Goal: Information Seeking & Learning: Find specific page/section

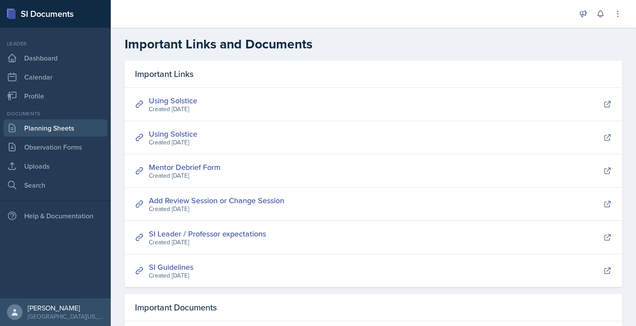
click at [64, 129] on link "Planning Sheets" at bounding box center [55, 127] width 104 height 17
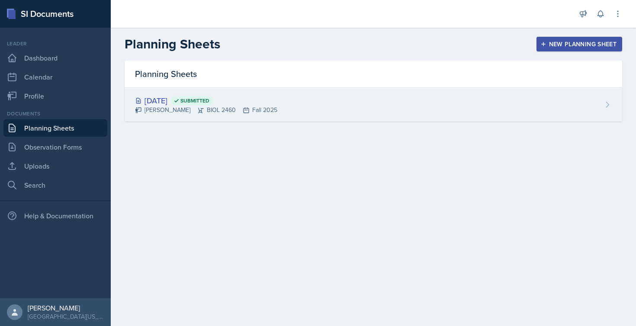
click at [214, 100] on span "Submitted" at bounding box center [192, 100] width 43 height 9
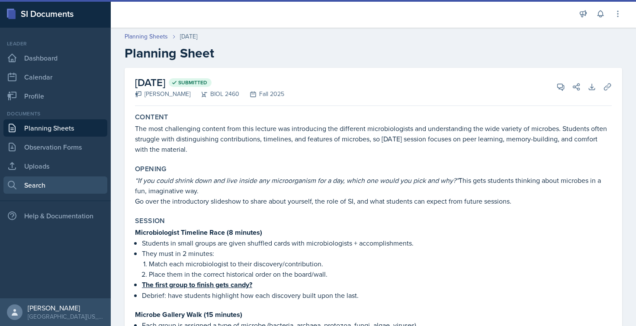
click at [43, 183] on link "Search" at bounding box center [55, 184] width 104 height 17
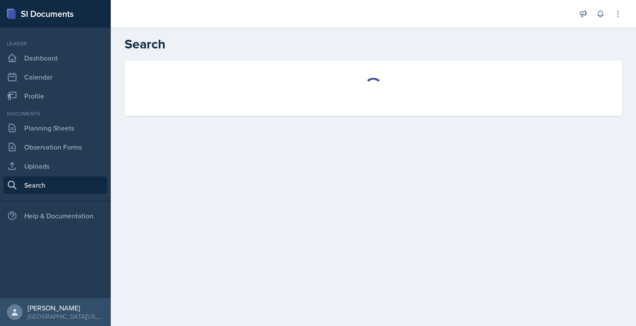
select select "all"
select select "1"
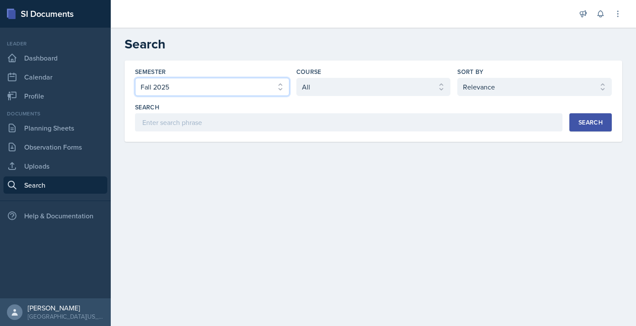
click at [214, 83] on select "Select semester All Fall 2025 Spring 2025 Fall 2024 Spring 2024 Fall 2023" at bounding box center [212, 87] width 154 height 18
select select "a681a9dd-bef2-4d44-b64a-82040801c701"
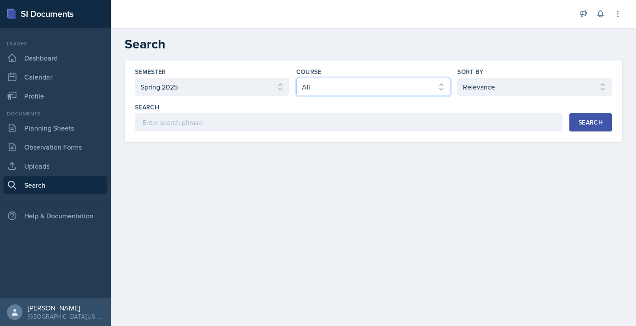
select select "128ea37d-7c25-4e66-8033-1187f2d54cdc"
click at [589, 122] on div "Search" at bounding box center [590, 122] width 24 height 7
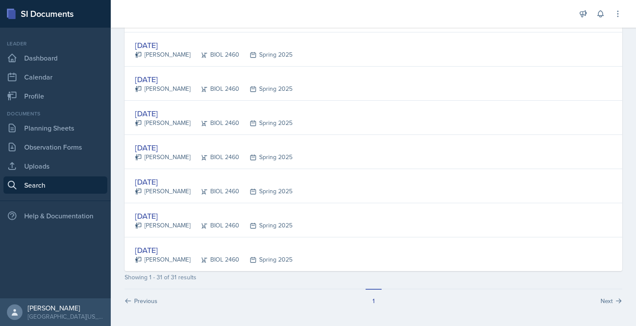
scroll to position [960, 0]
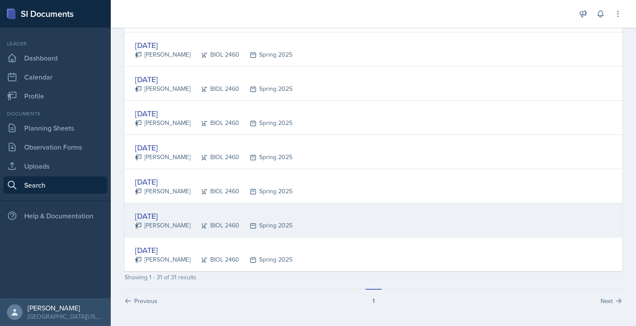
click at [163, 216] on div "[DATE]" at bounding box center [213, 216] width 157 height 12
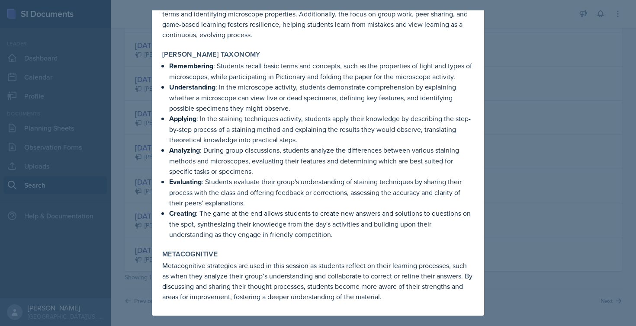
scroll to position [817, 0]
click at [509, 153] on div at bounding box center [318, 163] width 636 height 326
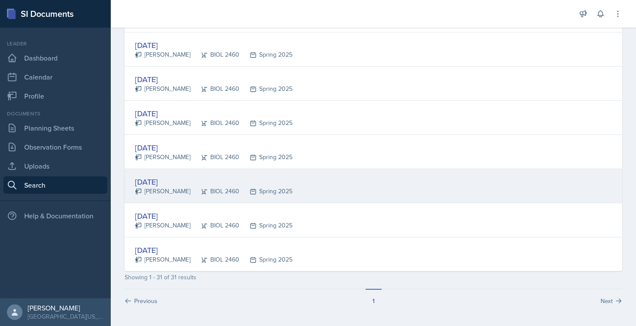
click at [148, 183] on div "[DATE]" at bounding box center [213, 182] width 157 height 12
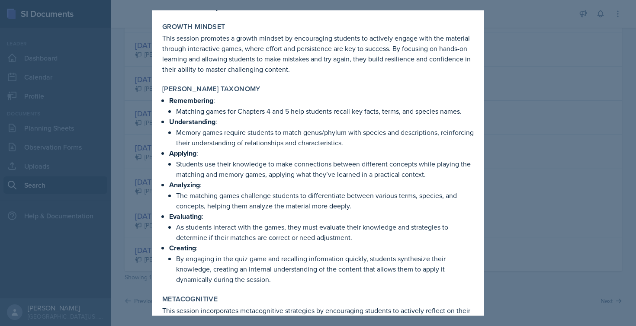
scroll to position [733, 0]
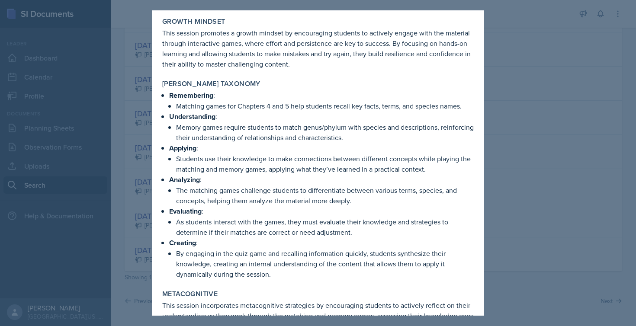
click at [518, 112] on div at bounding box center [318, 163] width 636 height 326
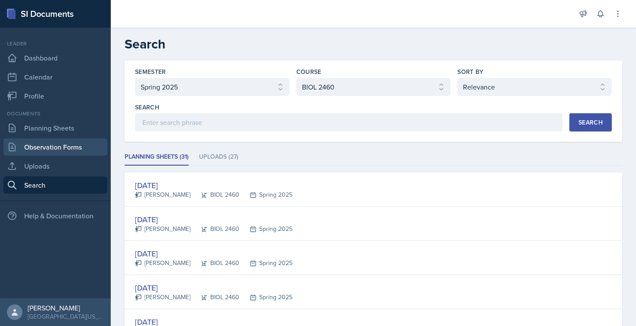
scroll to position [0, 0]
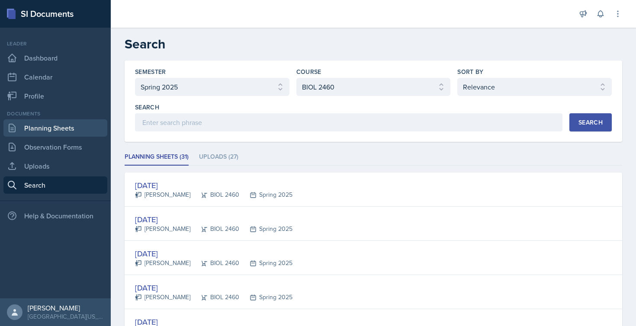
click at [32, 128] on link "Planning Sheets" at bounding box center [55, 127] width 104 height 17
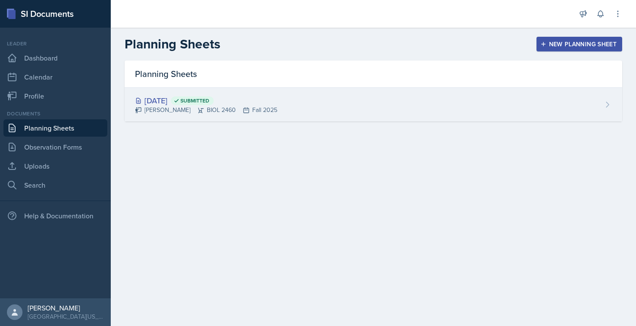
click at [165, 103] on div "[DATE] Submitted" at bounding box center [206, 101] width 142 height 12
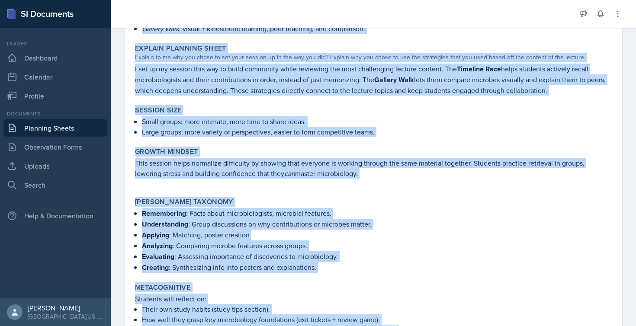
scroll to position [538, 0]
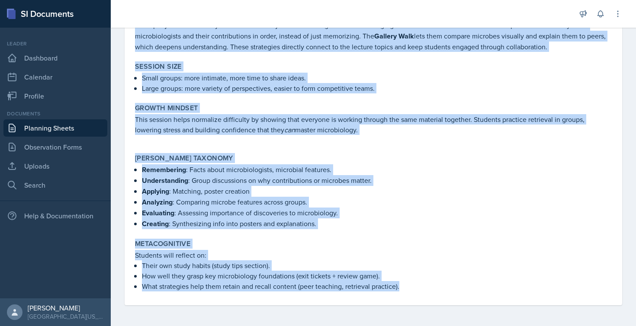
drag, startPoint x: 134, startPoint y: 114, endPoint x: 407, endPoint y: 288, distance: 324.3
copy div "Loremip Dol sita consectetur adipisc elit sedd eiusmod tem incididuntu lab etdo…"
